Goal: Task Accomplishment & Management: Use online tool/utility

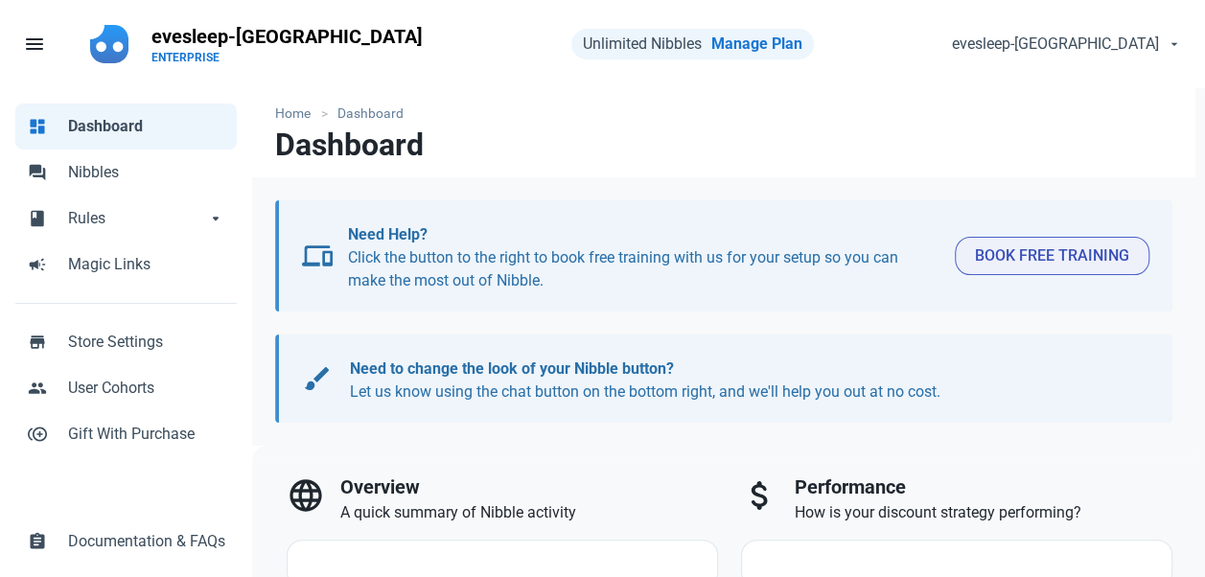
select select "7d"
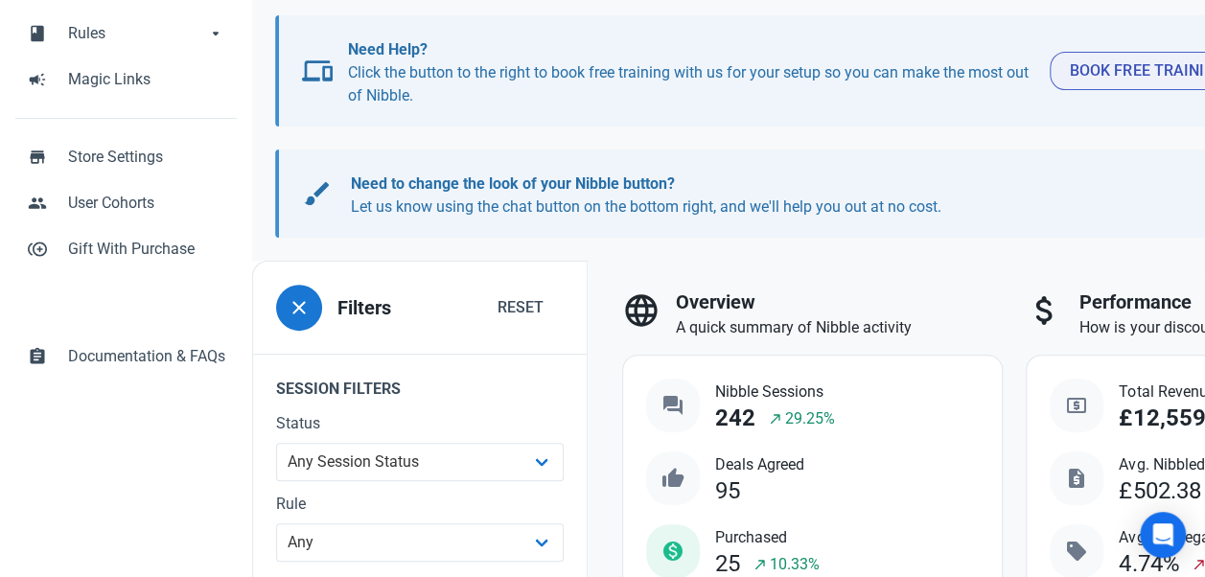
scroll to position [211, 0]
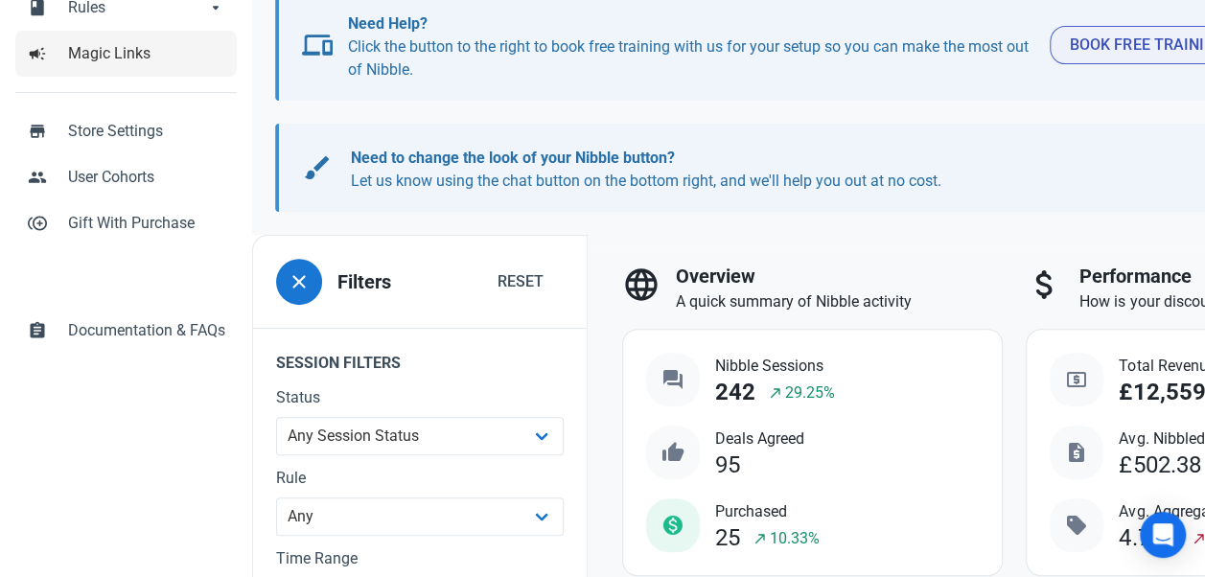
click at [127, 51] on span "Magic Links" at bounding box center [146, 53] width 157 height 23
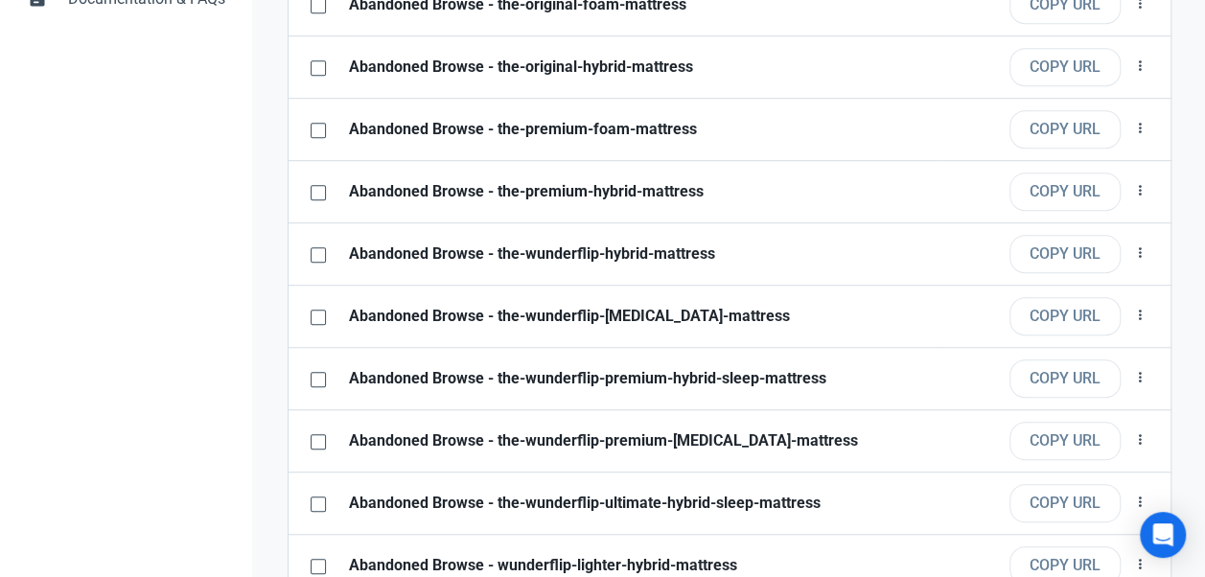
scroll to position [332, 0]
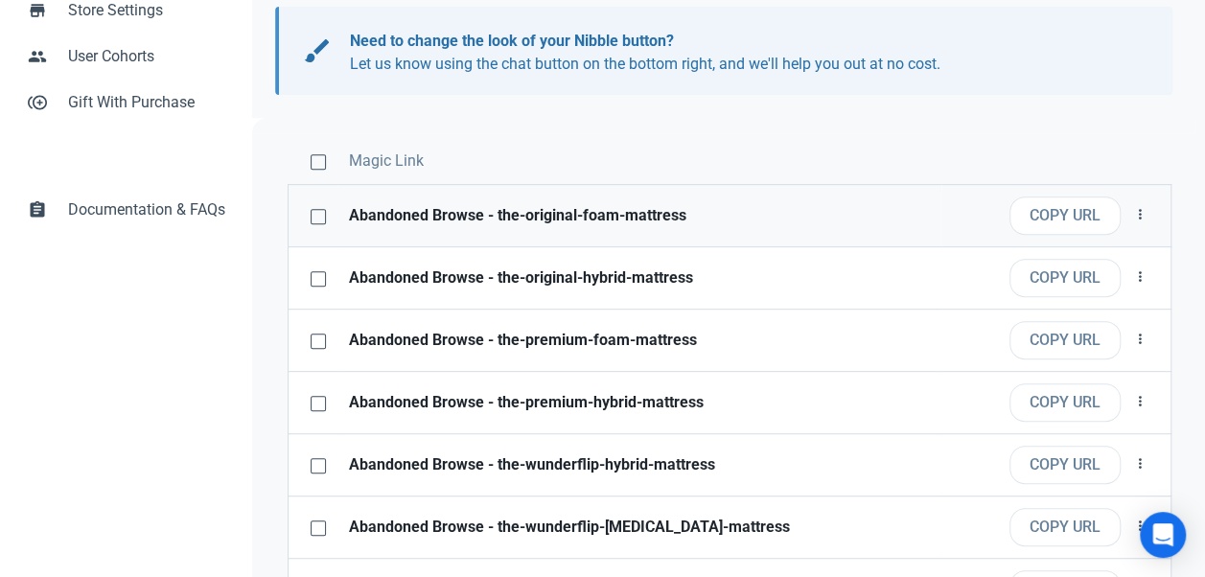
click at [823, 228] on link "Abandoned Browse - the-original-foam-mattress" at bounding box center [639, 215] width 604 height 61
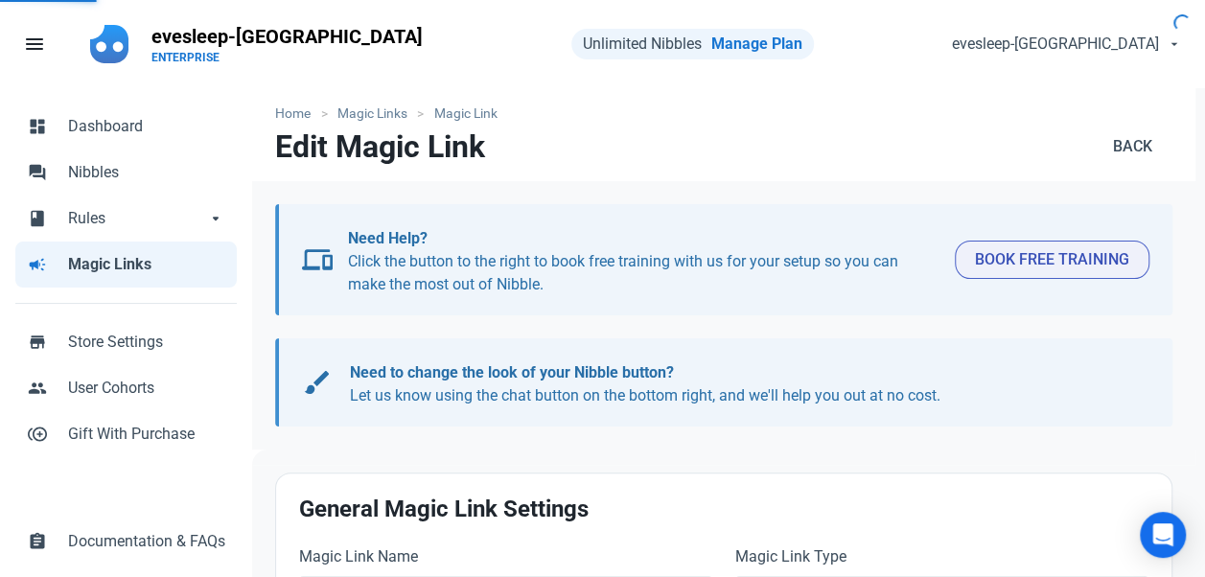
type input "Abandoned Browse - the-original-foam-mattress"
select select
type input "[URL][DOMAIN_NAME]"
select select "4460"
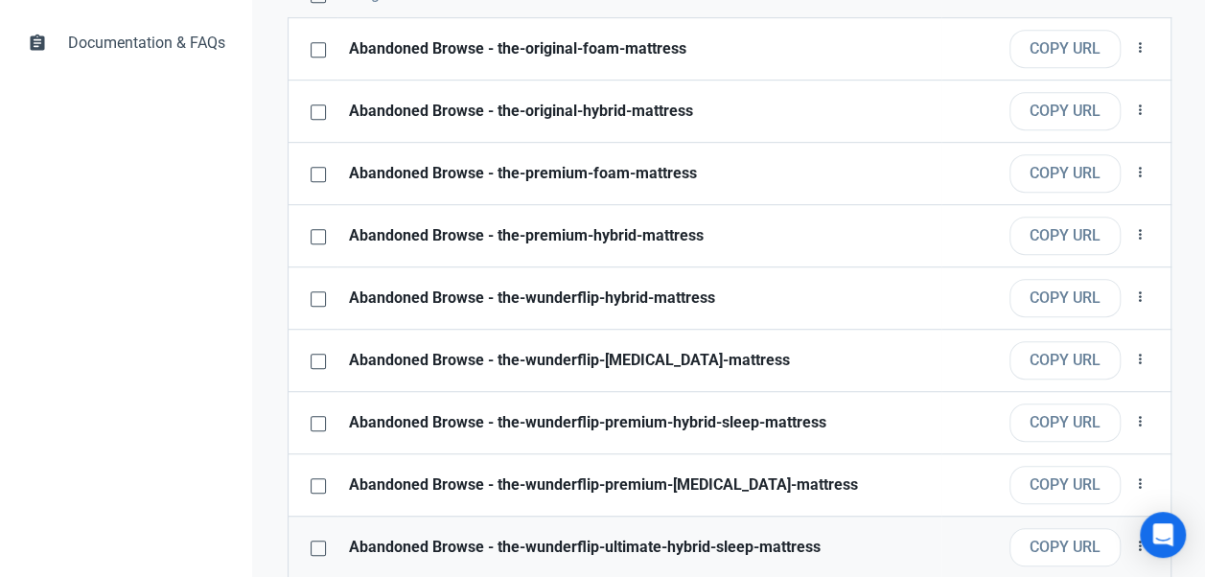
scroll to position [453, 0]
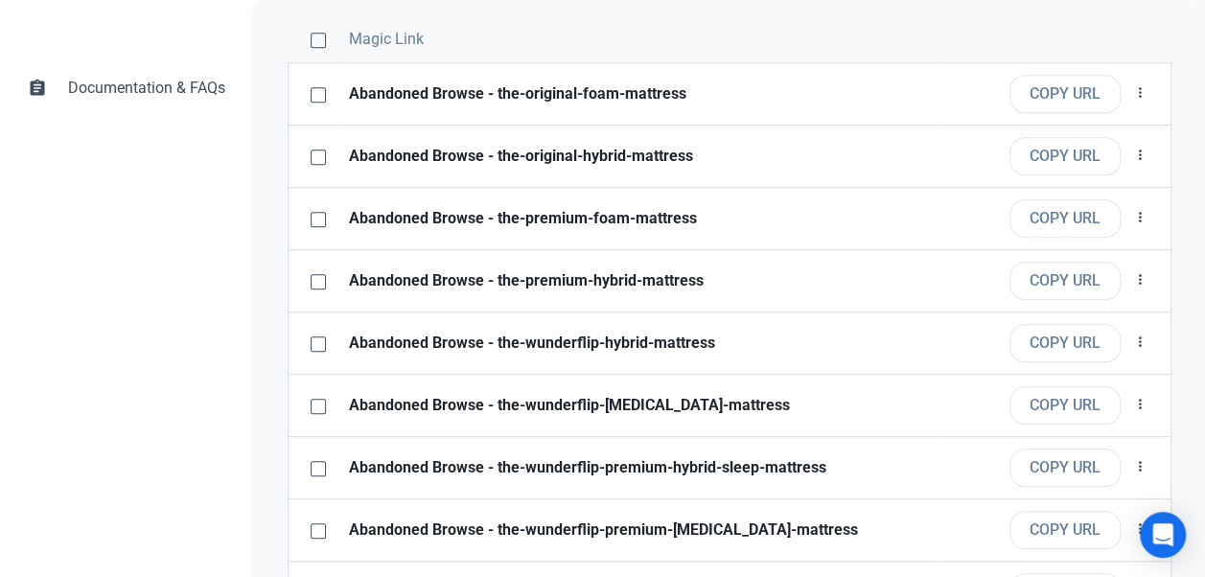
drag, startPoint x: 1157, startPoint y: 0, endPoint x: 726, endPoint y: 46, distance: 433.7
click at [726, 46] on div "Magic Link" at bounding box center [639, 39] width 581 height 23
